Goal: Information Seeking & Learning: Learn about a topic

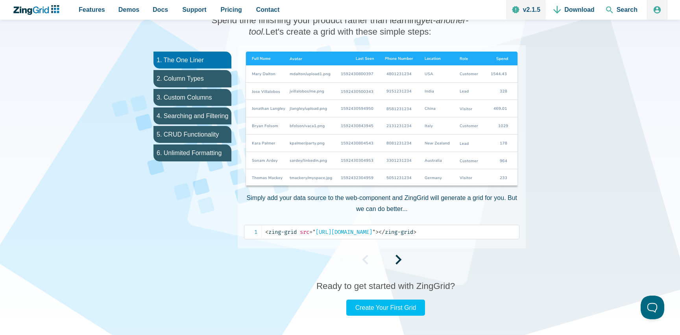
scroll to position [439, 0]
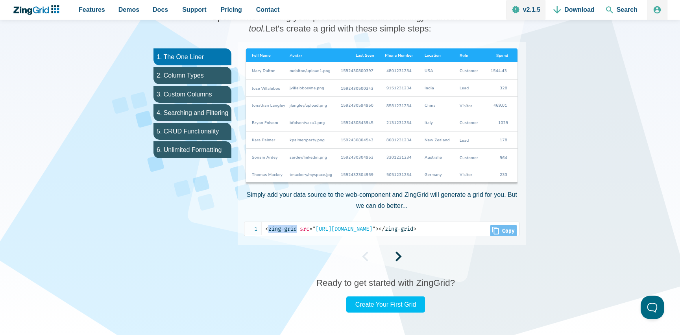
drag, startPoint x: 269, startPoint y: 229, endPoint x: 299, endPoint y: 229, distance: 29.5
click at [297, 229] on span "< zing-grid" at bounding box center [280, 229] width 31 height 7
copy span "zing-grid"
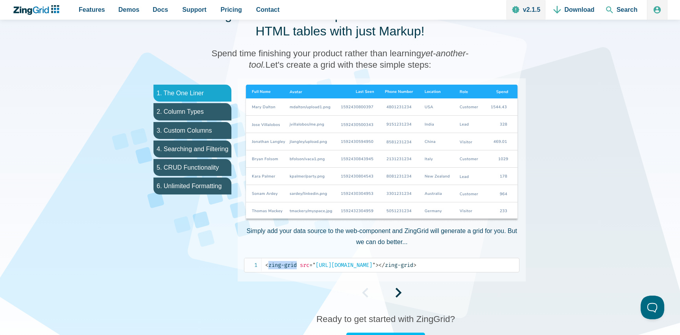
scroll to position [404, 0]
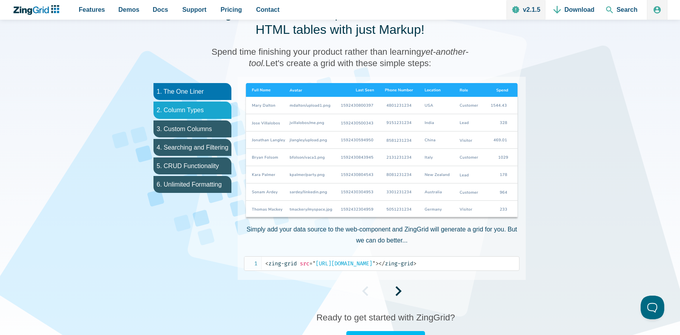
click at [180, 112] on li "2. Column Types" at bounding box center [193, 110] width 78 height 17
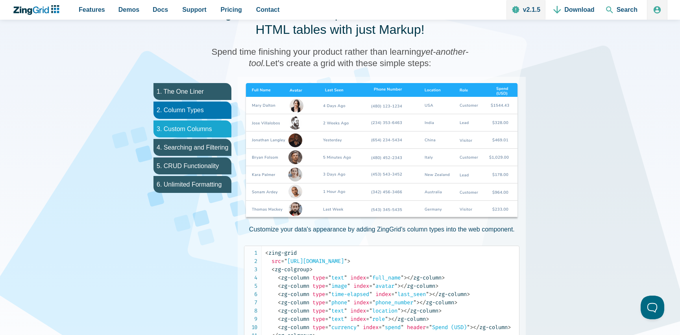
click at [172, 129] on li "3. Custom Columns" at bounding box center [193, 128] width 78 height 17
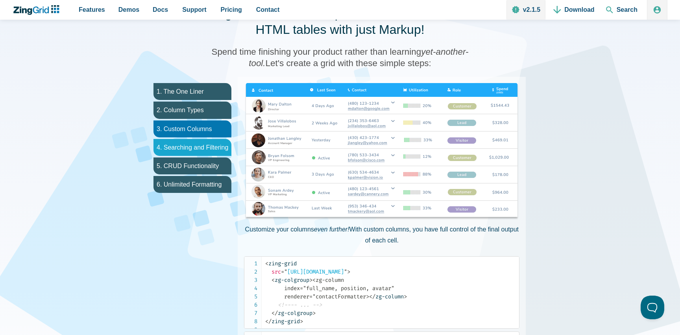
click at [179, 152] on li "4. Searching and Filtering" at bounding box center [193, 147] width 78 height 17
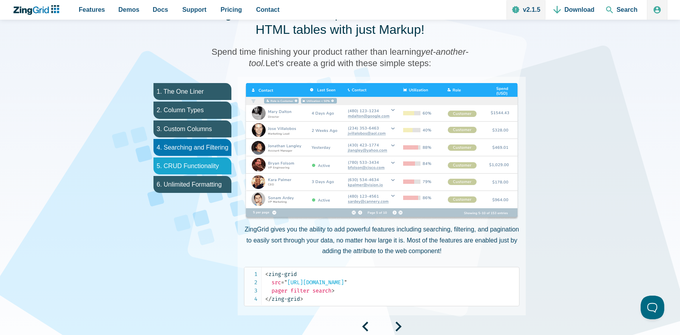
click at [177, 165] on li "5. CRUD Functionality" at bounding box center [193, 165] width 78 height 17
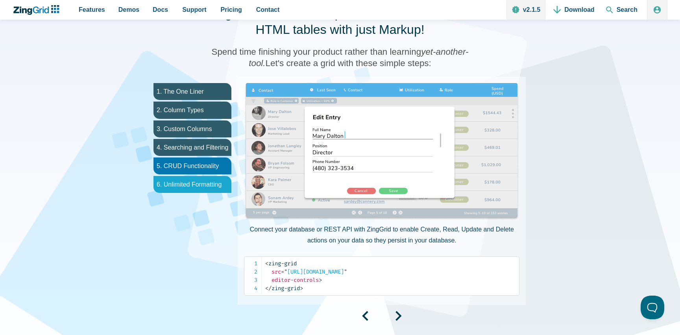
click at [186, 189] on li "6. Unlimited Formatting" at bounding box center [193, 184] width 78 height 17
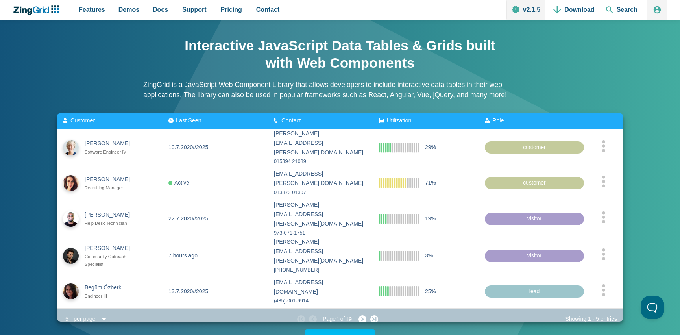
scroll to position [0, 0]
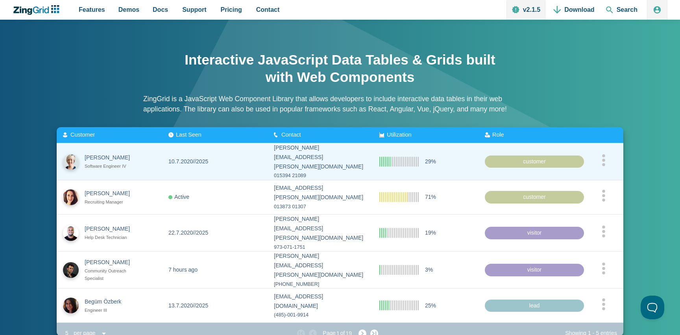
click at [404, 158] on icon "App Content" at bounding box center [399, 161] width 39 height 10
